Goal: Task Accomplishment & Management: Use online tool/utility

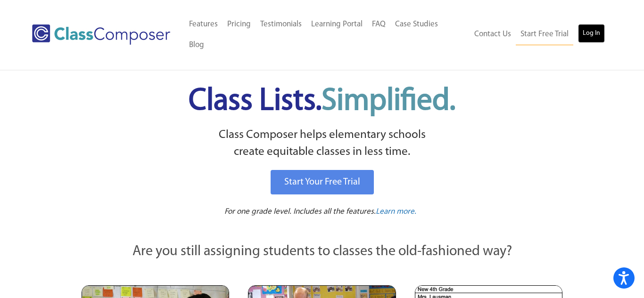
click at [597, 24] on link "Log In" at bounding box center [591, 33] width 27 height 19
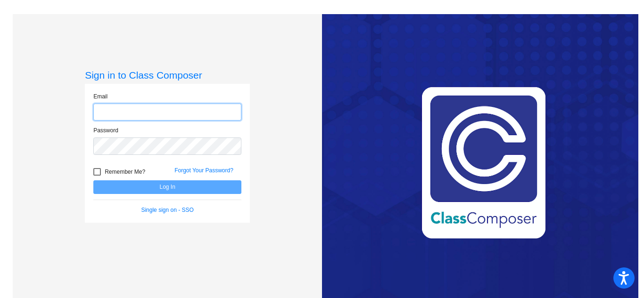
type input "rgalvan@sintonisd.net"
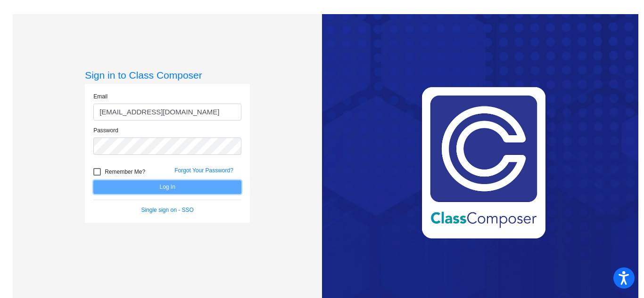
click at [204, 187] on button "Log In" at bounding box center [167, 188] width 148 height 14
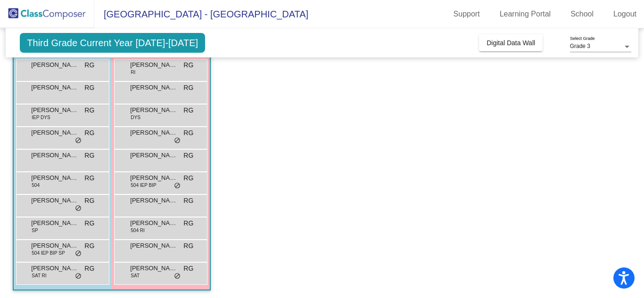
scroll to position [94, 0]
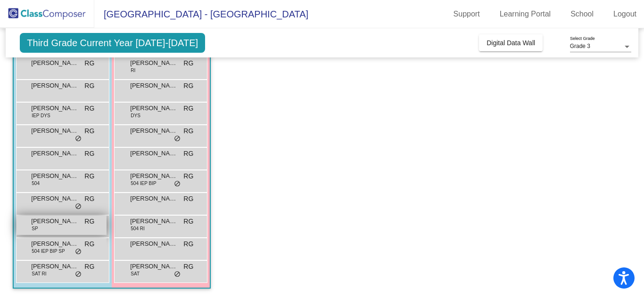
click at [52, 223] on span "SILAS RODRIGUEZ" at bounding box center [54, 221] width 47 height 9
